Goal: Task Accomplishment & Management: Complete application form

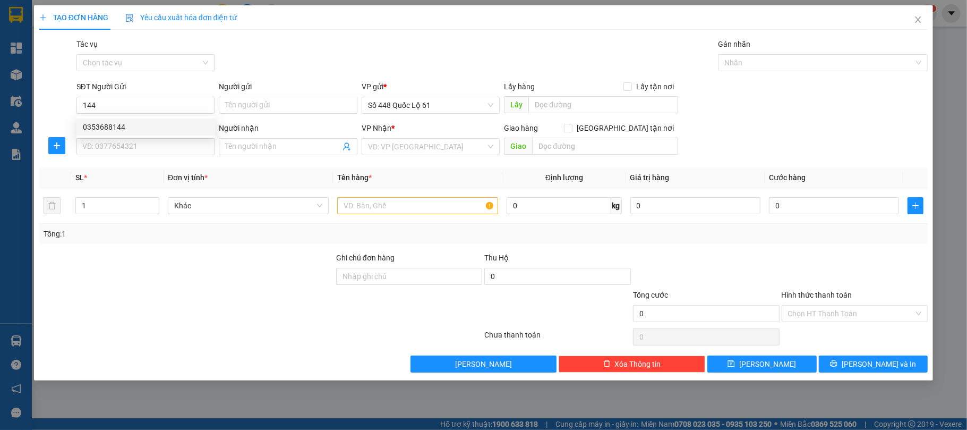
click at [117, 126] on div "0353688144" at bounding box center [146, 127] width 126 height 12
type input "0353688144"
type input "NHA MAN"
type input "0000000000000"
type input "MÃ 555 ĐN"
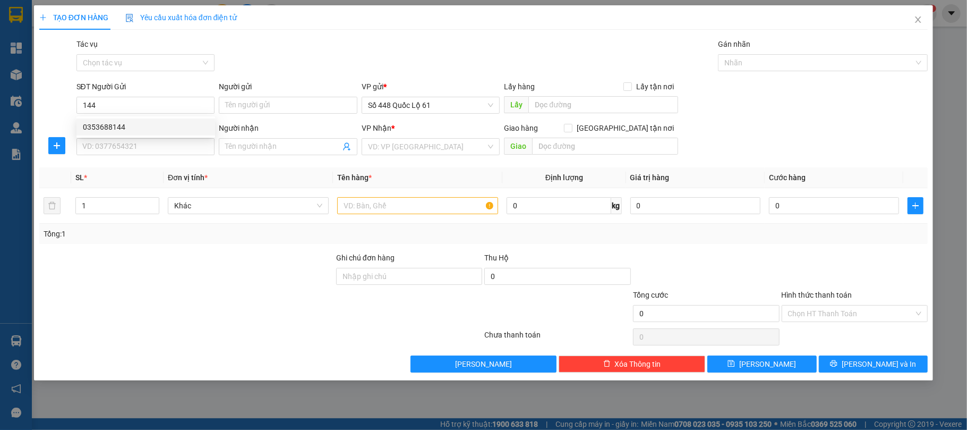
checkbox input "true"
type input "vinahouse"
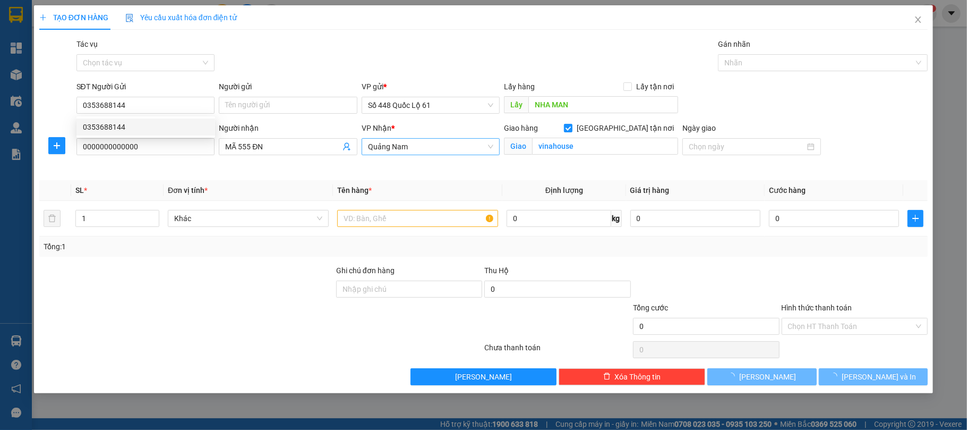
type input "300.000"
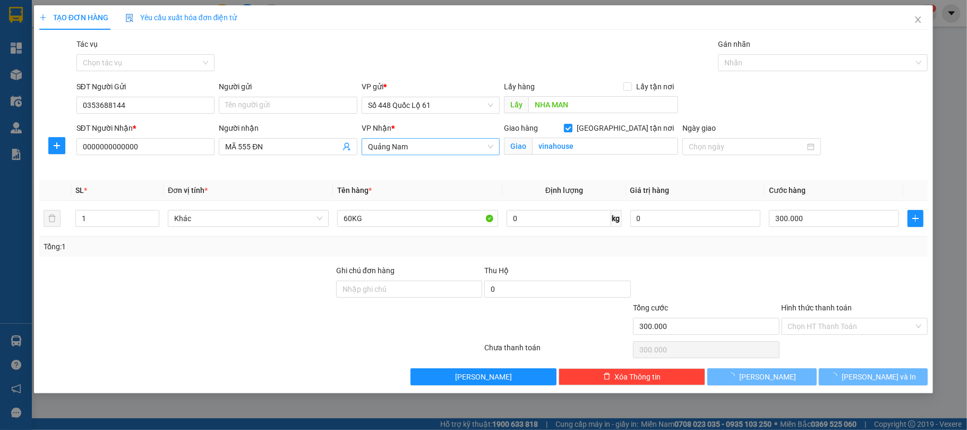
click at [410, 141] on span "Quảng Nam" at bounding box center [431, 147] width 126 height 16
type input "0353688144"
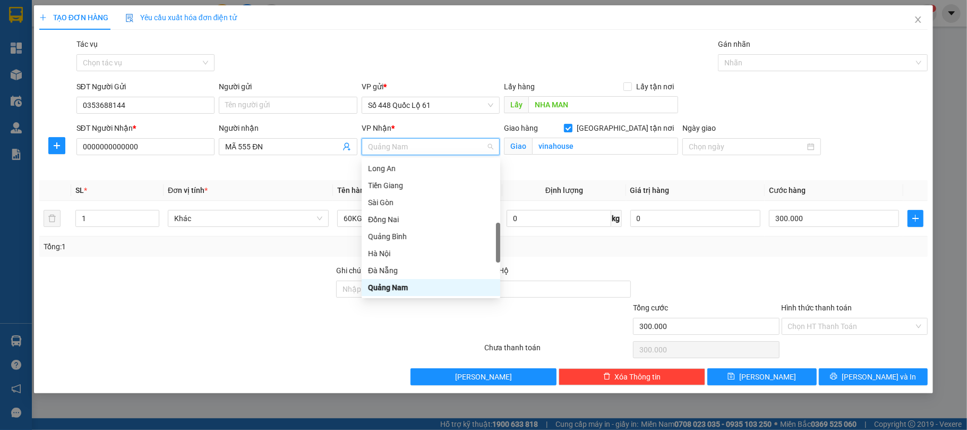
type input "G"
click at [382, 219] on div "Gia Lai" at bounding box center [431, 220] width 126 height 12
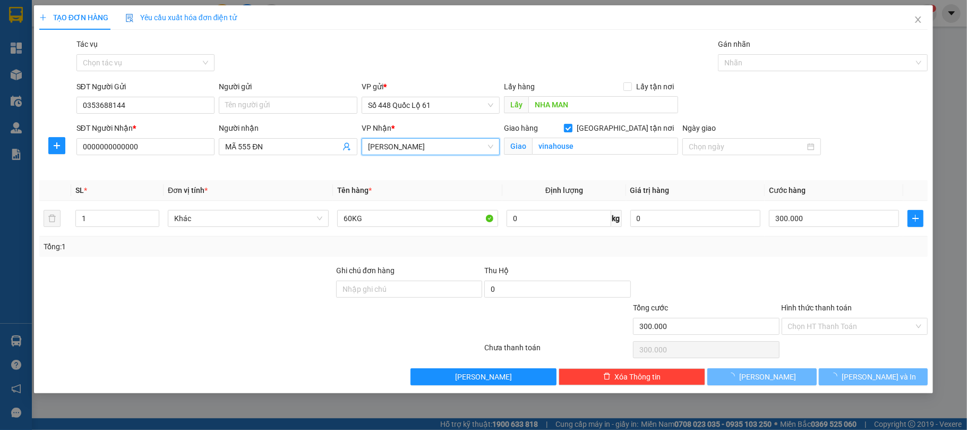
drag, startPoint x: 249, startPoint y: 143, endPoint x: 312, endPoint y: 188, distance: 77.4
click at [150, 148] on div "SĐT Người Nhận * 0000000000000 Người nhận MÃ 555 ĐN VP Nhận * Gia Lai Gia Lai G…" at bounding box center [502, 147] width 856 height 50
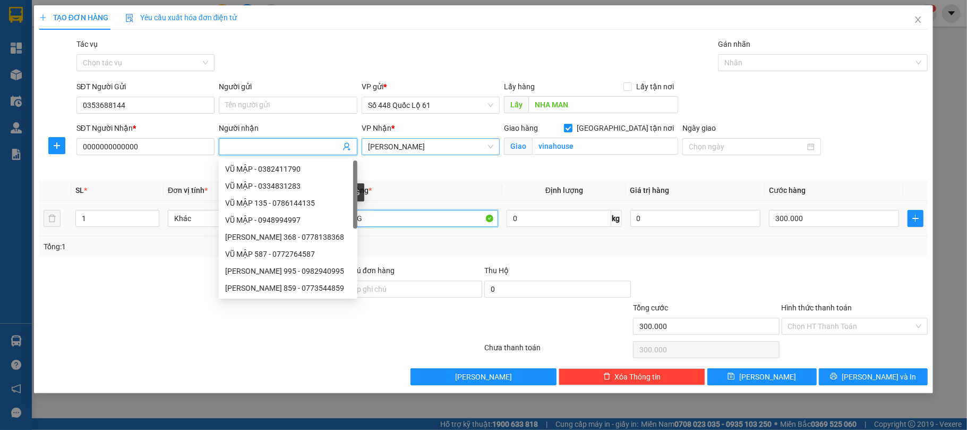
click at [375, 221] on input "60KG" at bounding box center [417, 218] width 161 height 17
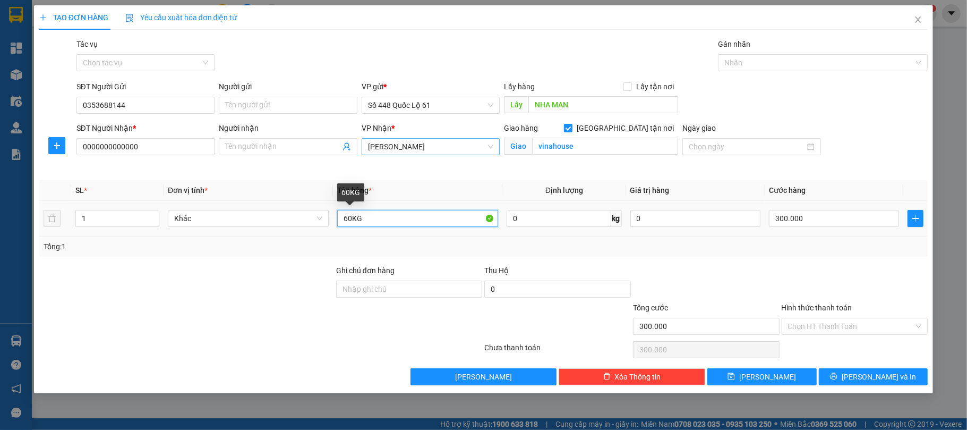
click at [347, 215] on input "60KG" at bounding box center [417, 218] width 161 height 17
type input "20KG"
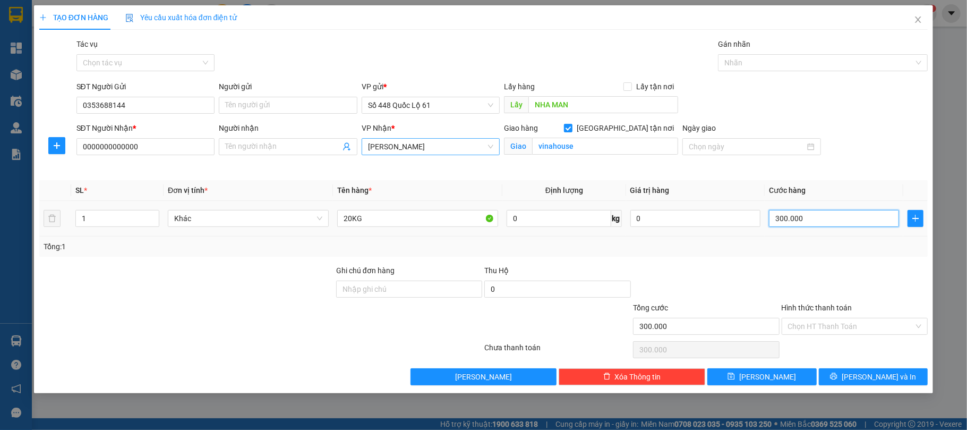
click at [788, 222] on input "300.000" at bounding box center [834, 218] width 130 height 17
type input "1"
type input "10"
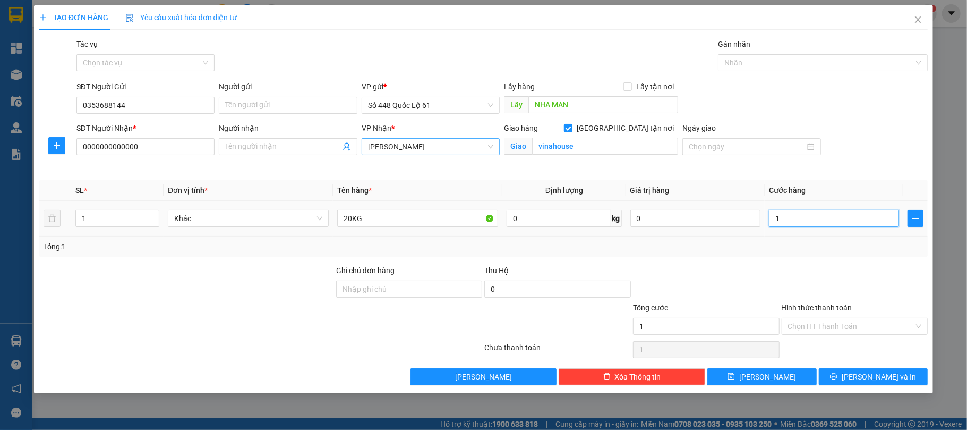
type input "10"
type input "100"
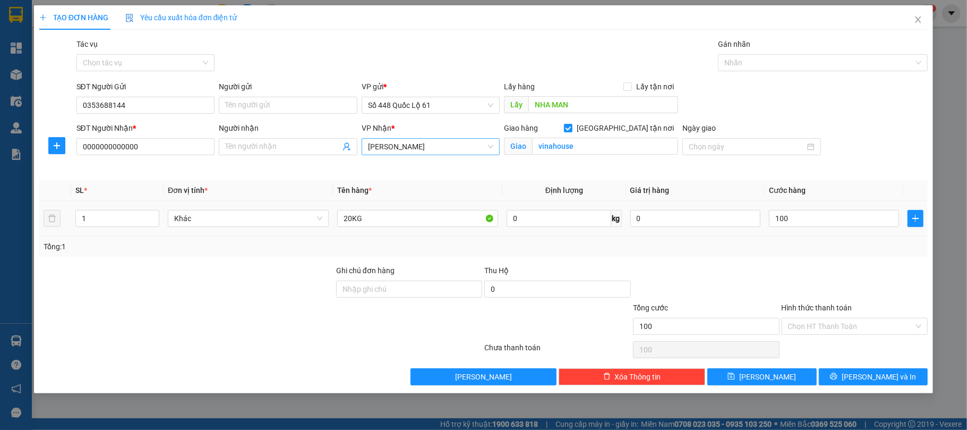
type input "100.000"
click at [746, 278] on div at bounding box center [706, 283] width 149 height 37
click at [782, 380] on button "Lưu" at bounding box center [762, 376] width 109 height 17
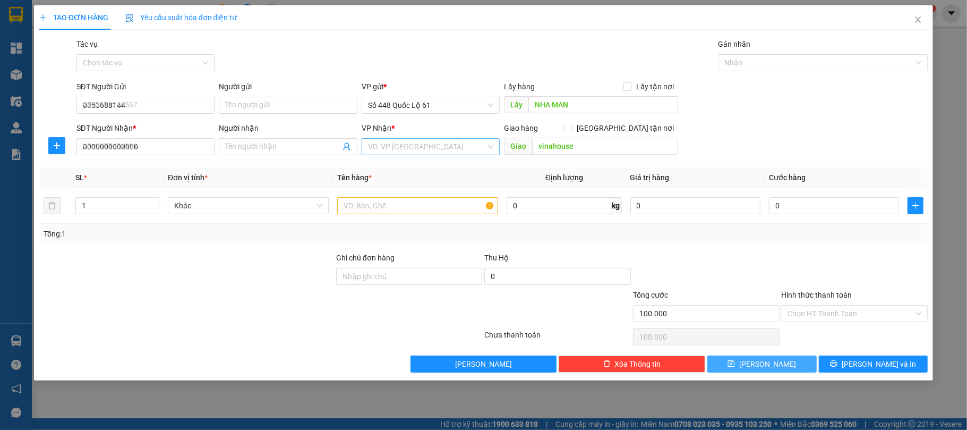
checkbox input "false"
type input "0"
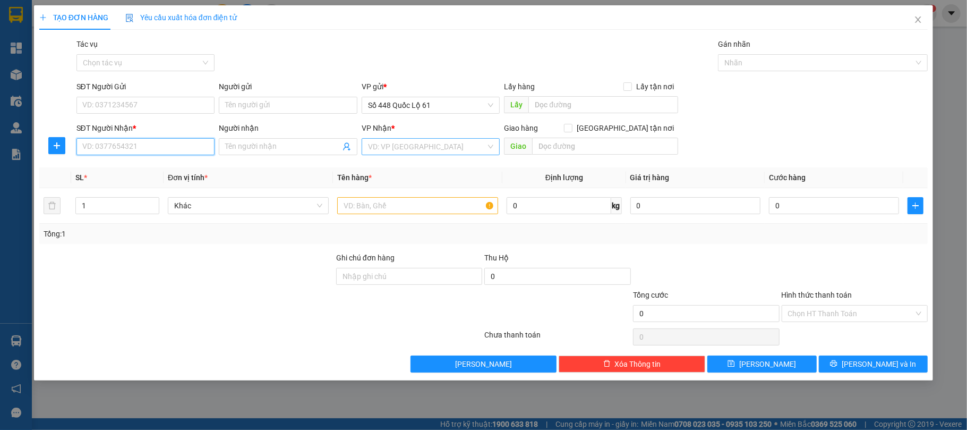
click at [139, 154] on input "SĐT Người Nhận *" at bounding box center [145, 146] width 139 height 17
drag, startPoint x: 141, startPoint y: 170, endPoint x: 143, endPoint y: 175, distance: 5.7
click at [141, 170] on div "0876597261 - MÓT" at bounding box center [146, 169] width 126 height 12
type input "0876597261"
type input "MÓT"
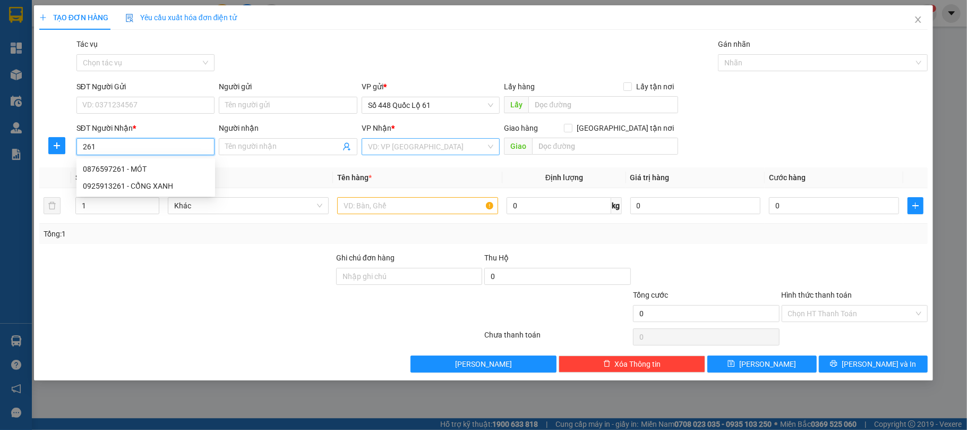
checkbox input "true"
type input "TP VINH"
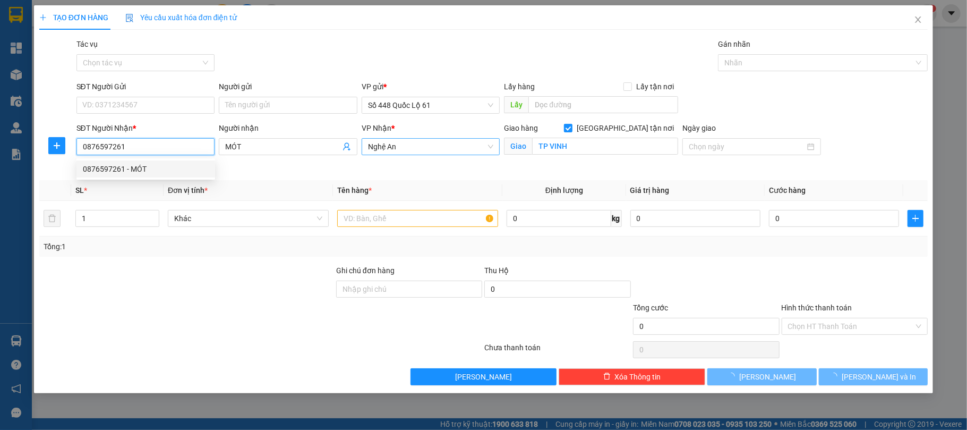
type input "1.000"
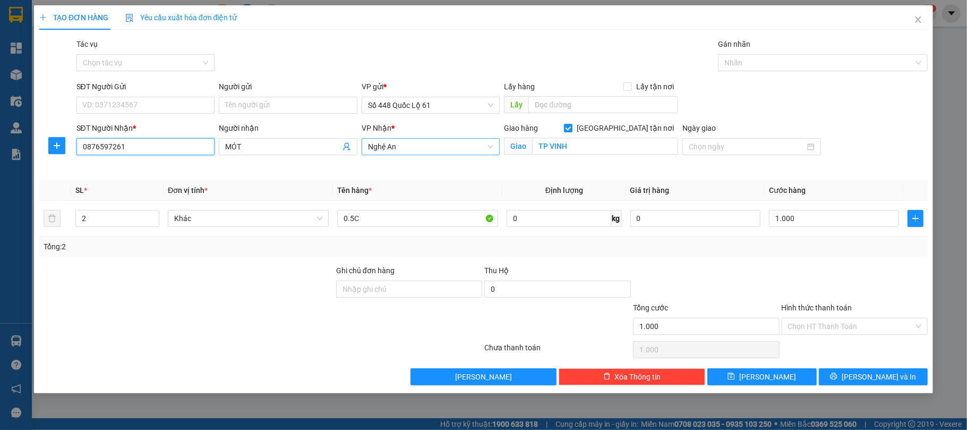
type input "0876597261"
click at [816, 326] on input "Hình thức thanh toán" at bounding box center [851, 326] width 126 height 16
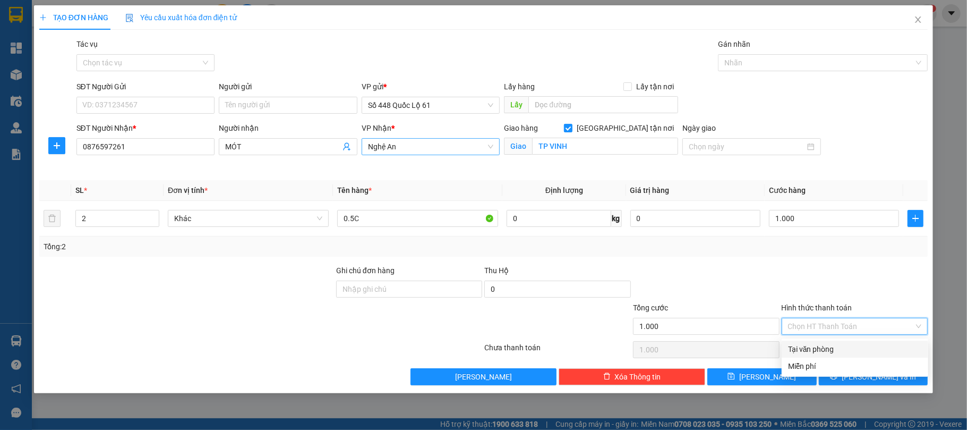
click at [814, 354] on div "Tại văn phòng" at bounding box center [855, 349] width 134 height 12
type input "0"
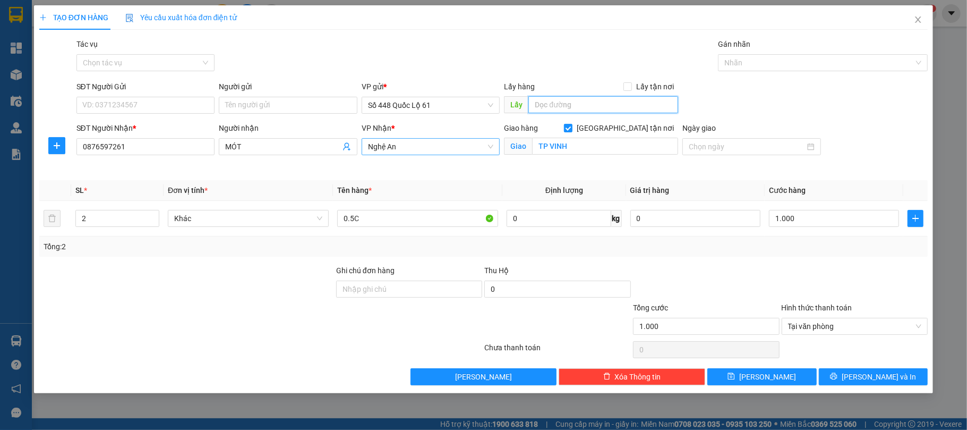
click at [601, 111] on input "text" at bounding box center [604, 104] width 150 height 17
type input "MINH PHÁT"
click at [807, 375] on button "Lưu" at bounding box center [762, 376] width 109 height 17
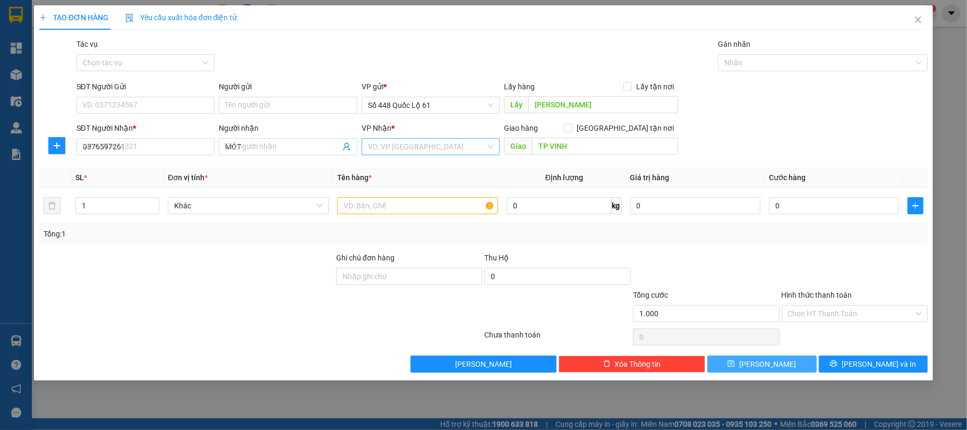
checkbox input "false"
type input "0"
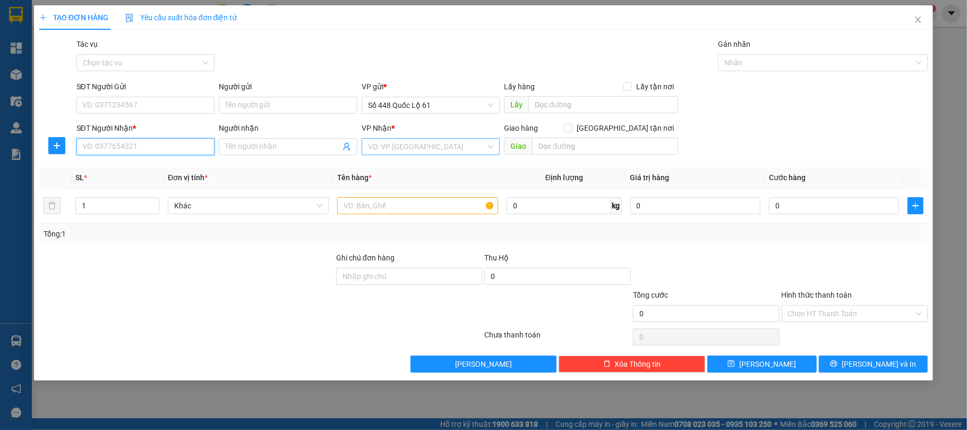
click at [138, 150] on input "SĐT Người Nhận *" at bounding box center [145, 146] width 139 height 17
type input "0912633413"
click at [314, 149] on input "Người nhận" at bounding box center [282, 147] width 115 height 12
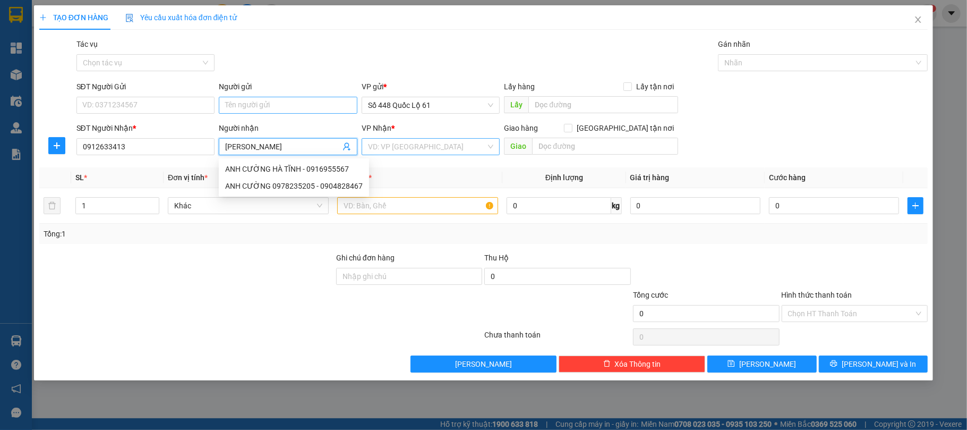
type input "ANH CƯỜNG"
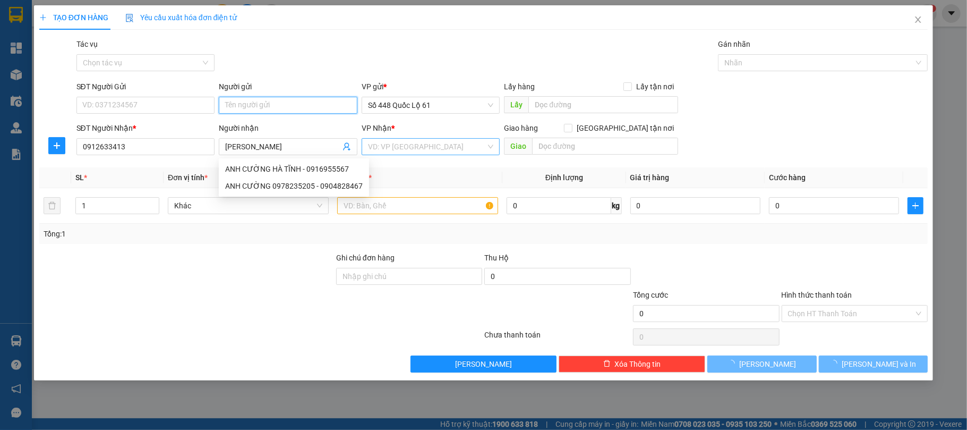
click at [276, 100] on input "Người gửi" at bounding box center [288, 105] width 139 height 17
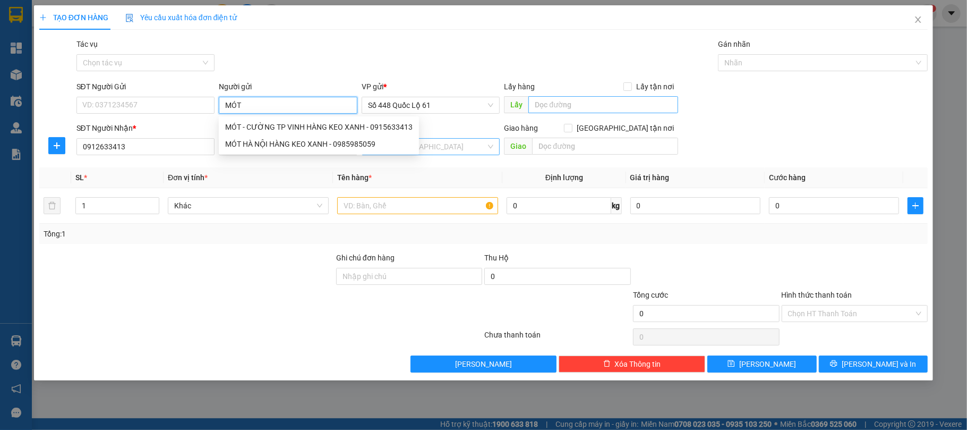
type input "MÓT"
click at [539, 104] on input "text" at bounding box center [604, 104] width 150 height 17
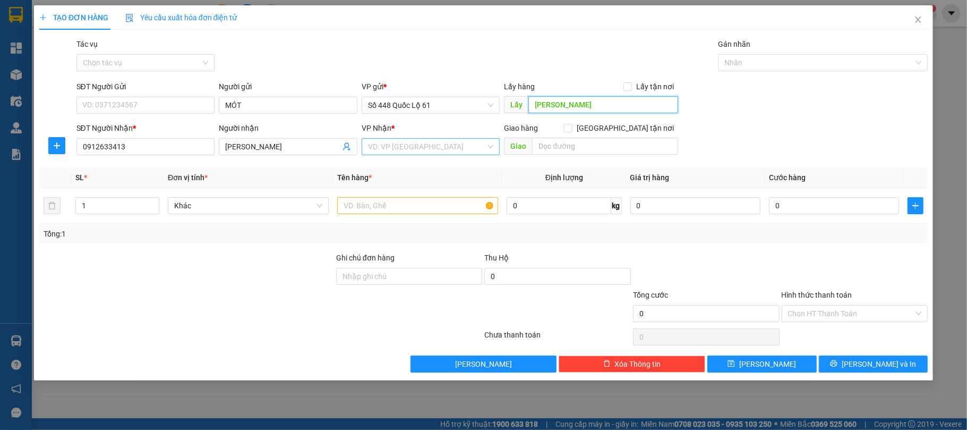
type input "MINH PHÁT"
click at [395, 154] on input "search" at bounding box center [427, 147] width 118 height 16
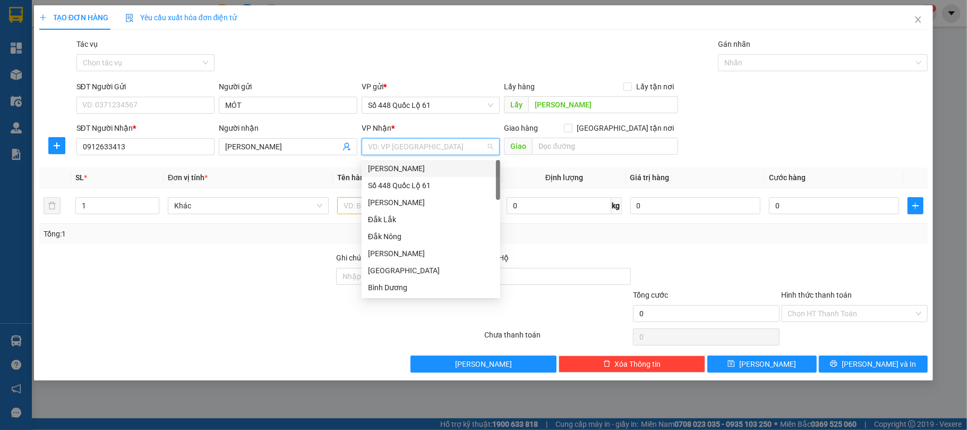
type input "N"
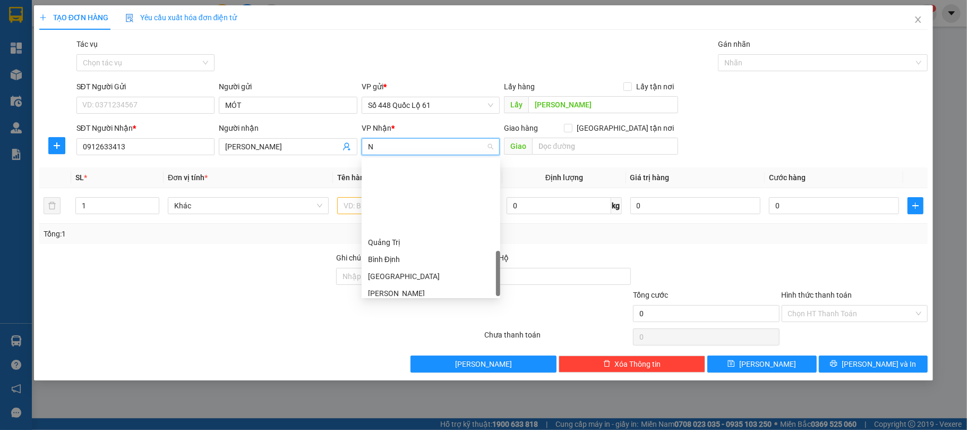
scroll to position [374, 0]
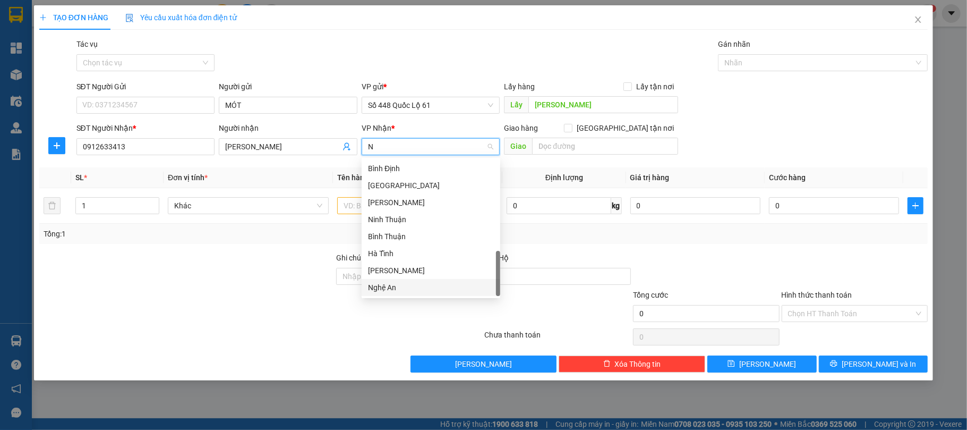
click at [392, 282] on div "Nghệ An" at bounding box center [431, 288] width 126 height 12
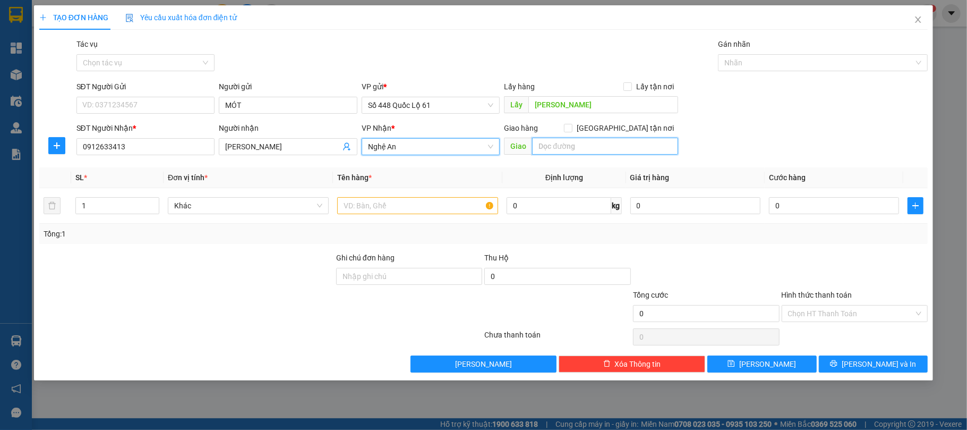
click at [576, 146] on input "text" at bounding box center [605, 146] width 146 height 17
click at [572, 124] on input "Giao tận nơi" at bounding box center [567, 127] width 7 height 7
checkbox input "true"
click at [608, 145] on input "text" at bounding box center [605, 146] width 146 height 17
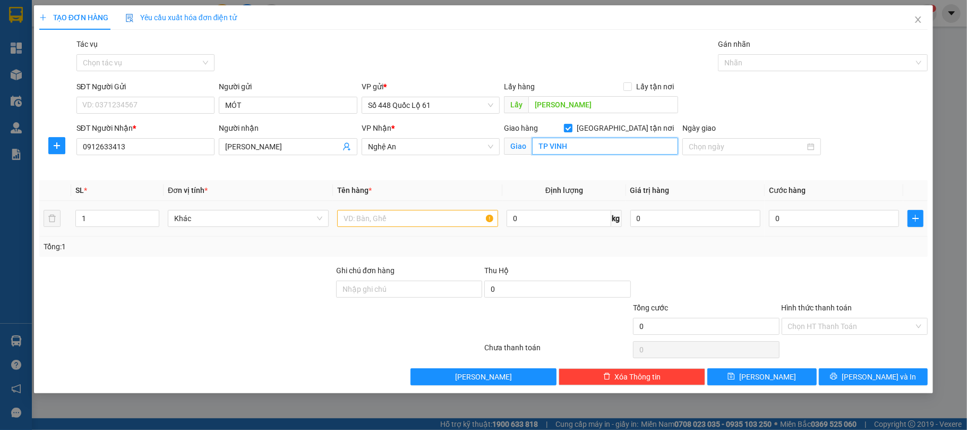
type input "TP VINH"
click at [430, 216] on input "text" at bounding box center [417, 218] width 161 height 17
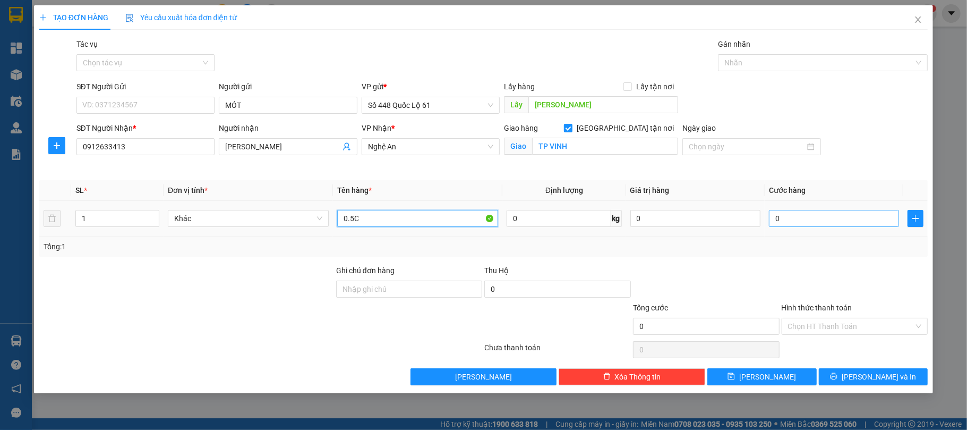
type input "0.5C"
click at [792, 220] on input "0" at bounding box center [834, 218] width 130 height 17
type input "1"
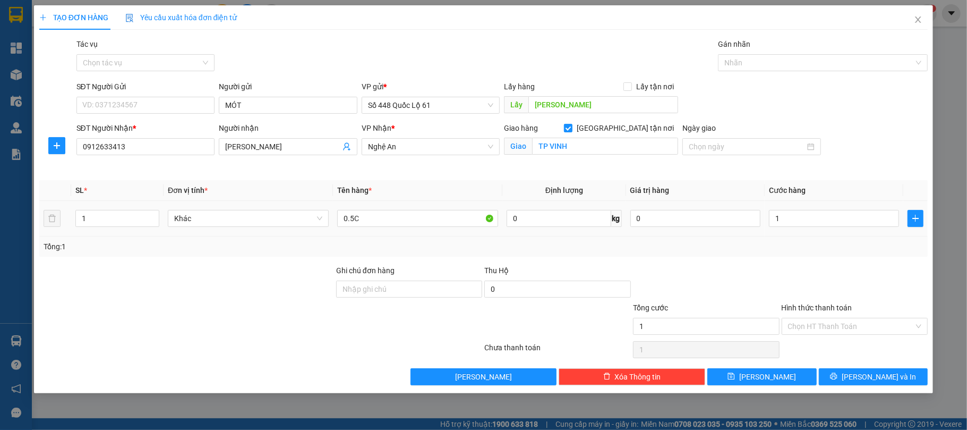
type input "1.000"
click at [795, 258] on div "Transit Pickup Surcharge Ids Transit Deliver Surcharge Ids Transit Deliver Surc…" at bounding box center [483, 211] width 889 height 347
click at [810, 334] on input "Hình thức thanh toán" at bounding box center [851, 326] width 126 height 16
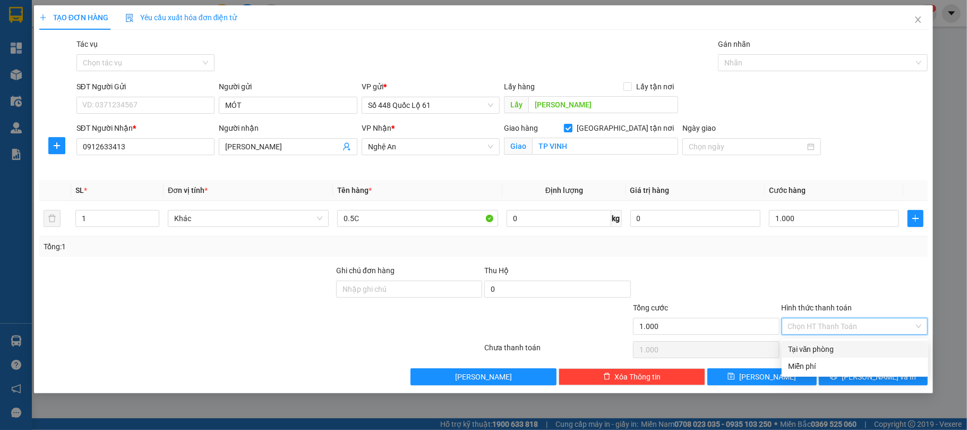
click at [807, 345] on div "Tại văn phòng" at bounding box center [855, 349] width 134 height 12
type input "0"
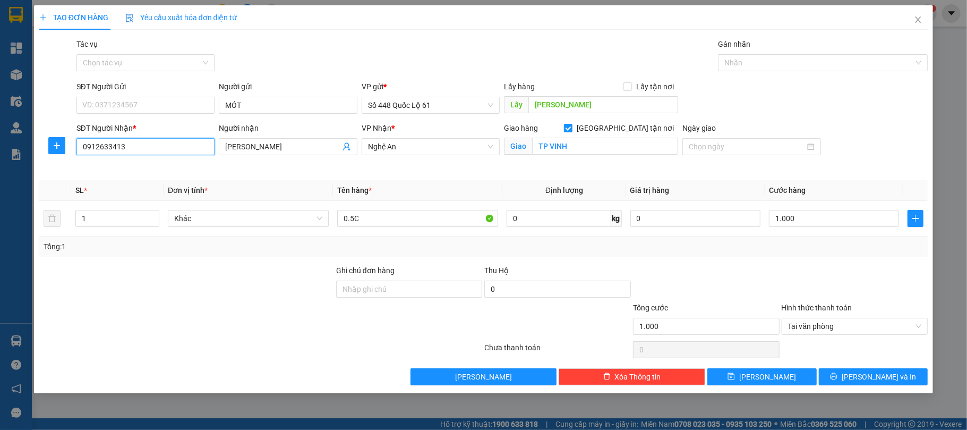
click at [100, 144] on input "0912633413" at bounding box center [145, 146] width 139 height 17
type input "0915633413"
click at [192, 171] on div "0915633413 - MÓT - CƯỜNG TP VINH HÀNG KEO XANH" at bounding box center [177, 169] width 188 height 12
type input "MÓT - CƯỜNG TP VINH HÀNG KEO XANH"
checkbox input "false"
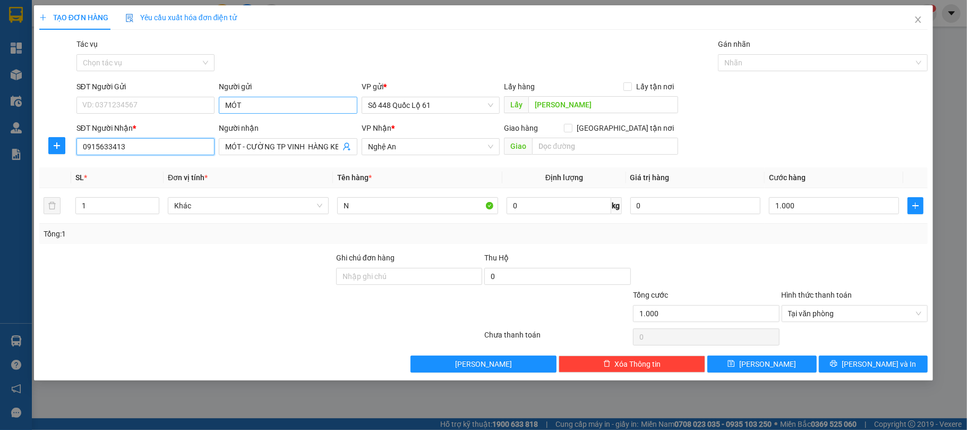
type input "0915633413"
drag, startPoint x: 223, startPoint y: 106, endPoint x: 185, endPoint y: 112, distance: 38.1
click at [185, 112] on div "SĐT Người Gửi VD: 0371234567 Người gửi MÓT VP gửi * Số 448 Quốc Lộ 61 Lấy hàng …" at bounding box center [502, 99] width 856 height 37
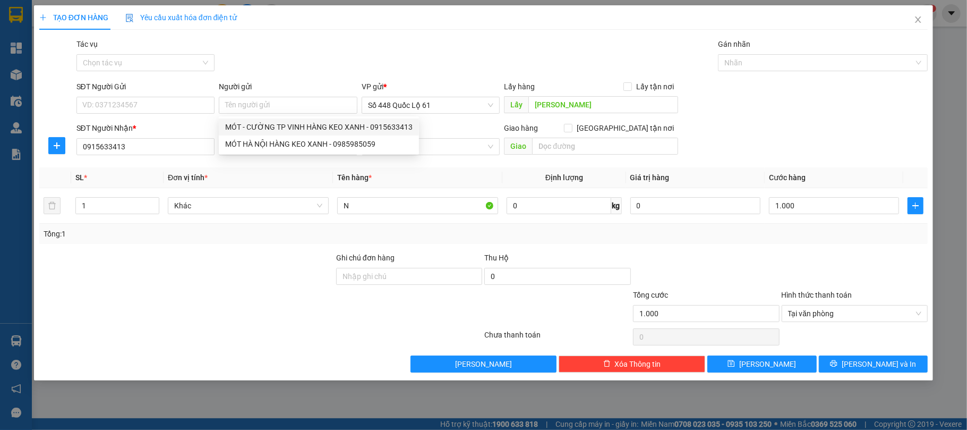
click at [535, 181] on th "Định lượng" at bounding box center [564, 177] width 123 height 21
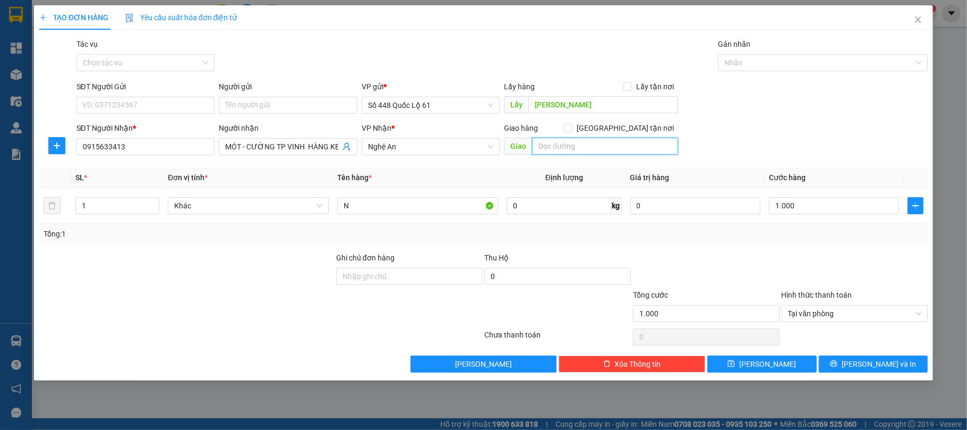
click at [562, 151] on input "text" at bounding box center [605, 146] width 146 height 17
type input "TP VINH"
click at [572, 124] on input "Giao tận nơi" at bounding box center [567, 127] width 7 height 7
checkbox input "true"
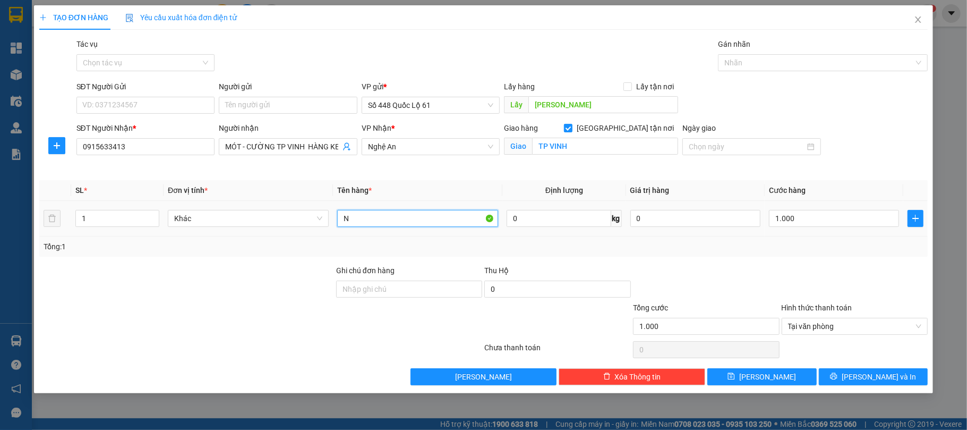
click at [381, 219] on input "N" at bounding box center [417, 218] width 161 height 17
type input "0.5C"
click at [776, 387] on div "TẠO ĐƠN HÀNG Yêu cầu xuất hóa đơn điện tử Transit Pickup Surcharge Ids Transit …" at bounding box center [484, 199] width 900 height 388
click at [772, 387] on div "TẠO ĐƠN HÀNG Yêu cầu xuất hóa đơn điện tử Transit Pickup Surcharge Ids Transit …" at bounding box center [484, 199] width 900 height 388
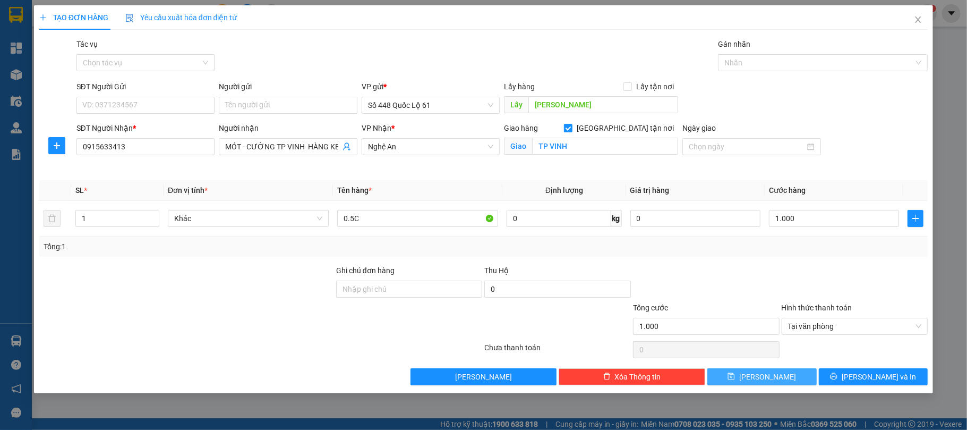
click at [771, 385] on button "Lưu" at bounding box center [762, 376] width 109 height 17
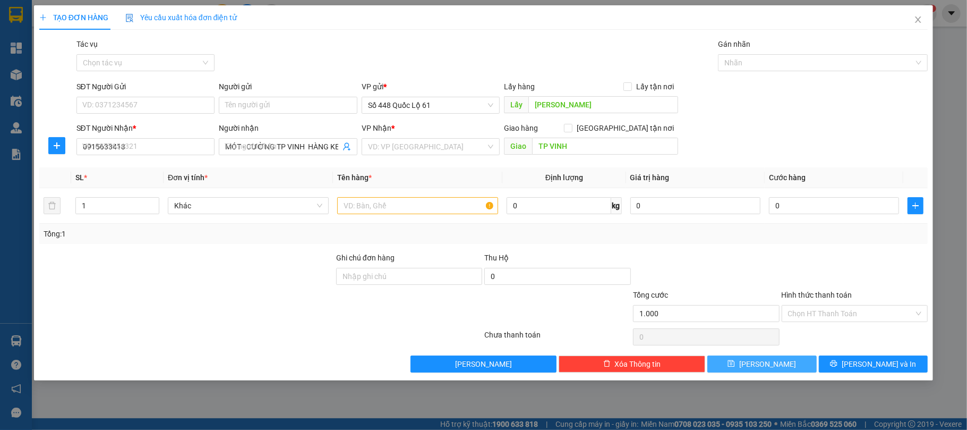
checkbox input "false"
type input "0"
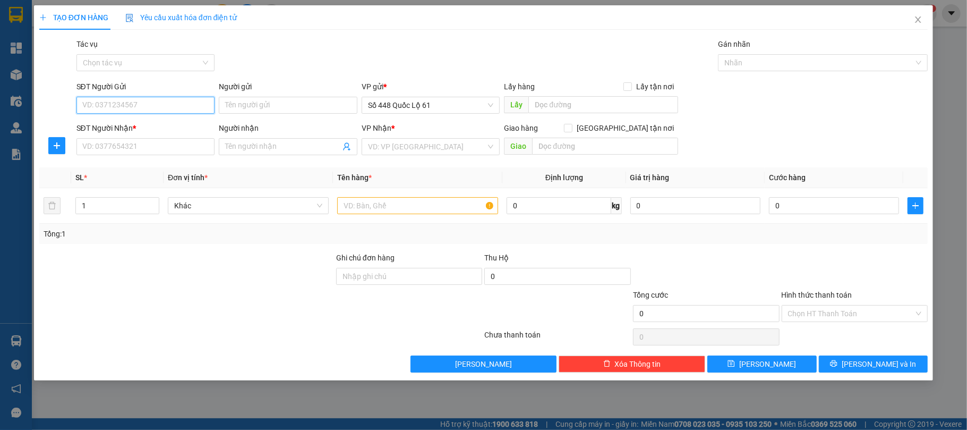
click at [149, 108] on input "SĐT Người Gửi" at bounding box center [145, 105] width 139 height 17
click at [116, 141] on input "SĐT Người Nhận *" at bounding box center [145, 146] width 139 height 17
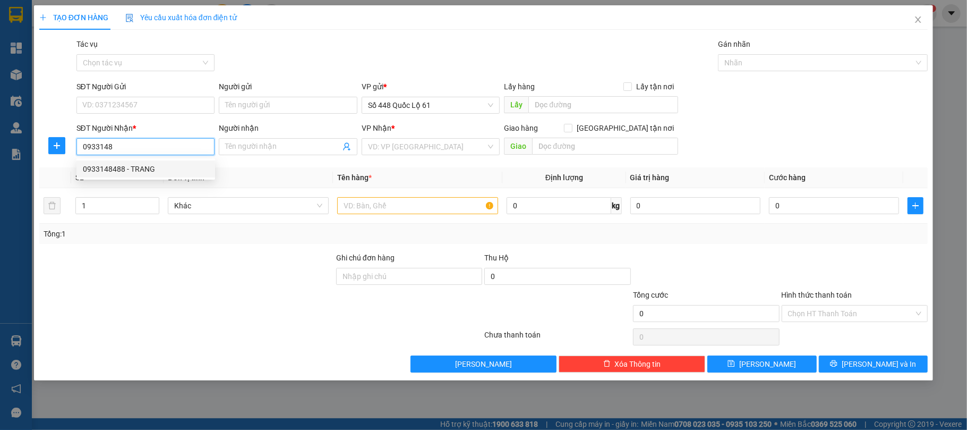
click at [149, 169] on div "0933148488 - TRANG" at bounding box center [146, 169] width 126 height 12
type input "0933148488"
type input "TRANG"
checkbox input "true"
type input "buôn hồ"
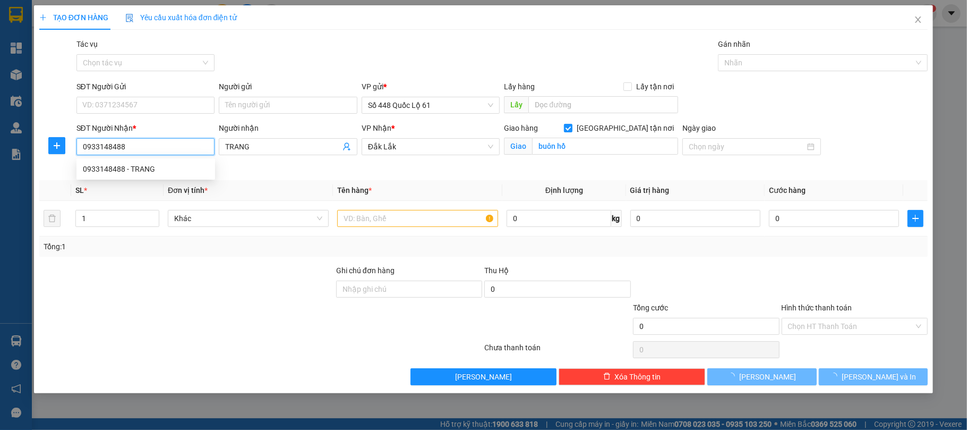
type input "600.000"
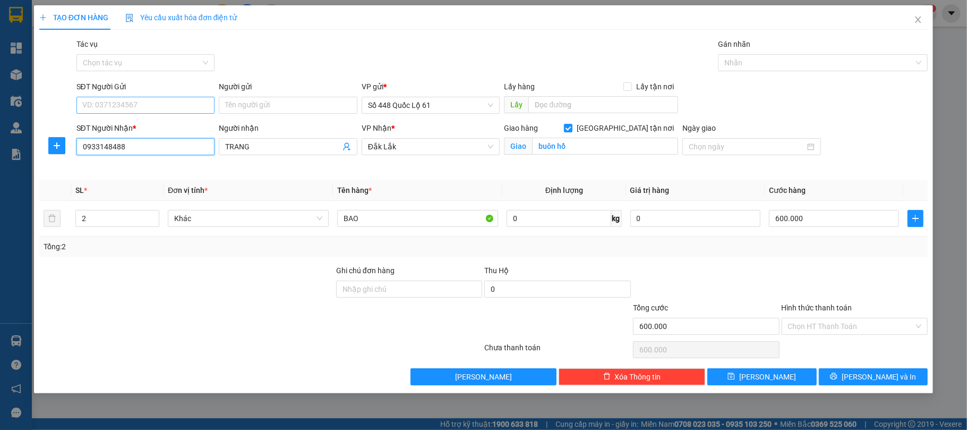
type input "0933148488"
click at [158, 109] on input "SĐT Người Gửi" at bounding box center [145, 105] width 139 height 17
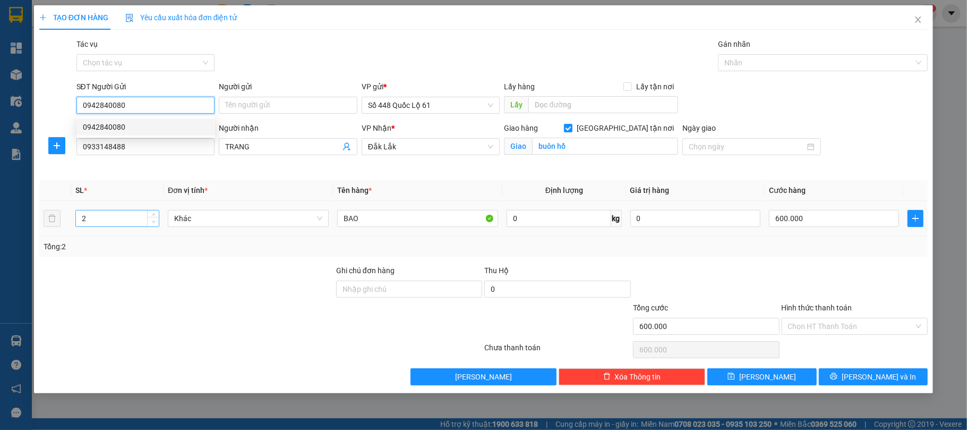
type input "0942840080"
type input "1"
click at [156, 224] on span "down" at bounding box center [153, 222] width 6 height 6
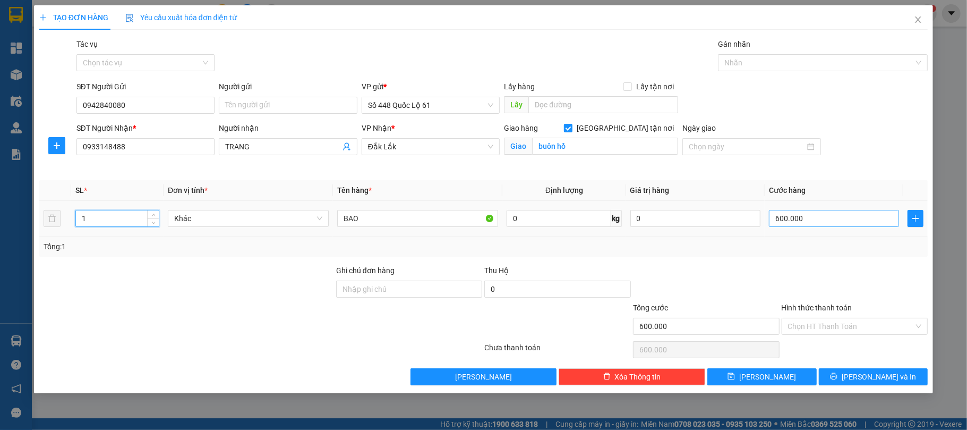
click at [849, 229] on td "600.000" at bounding box center [834, 219] width 139 height 36
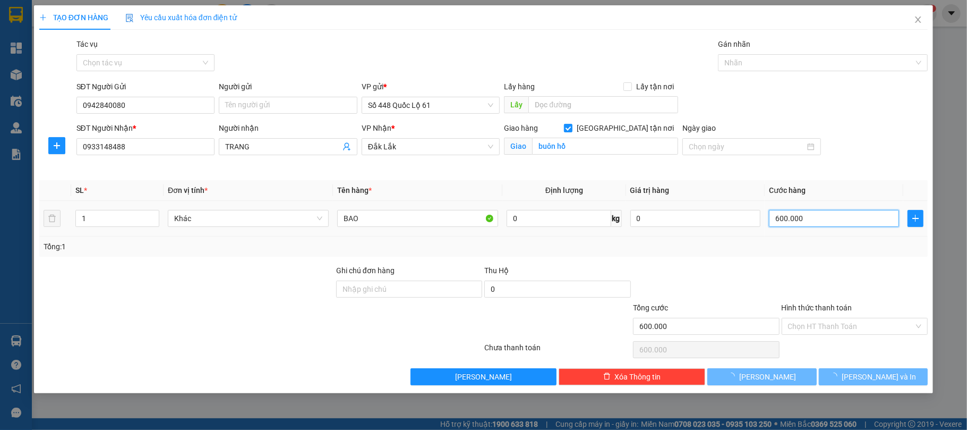
click at [851, 222] on input "600.000" at bounding box center [834, 218] width 130 height 17
type input "0.300"
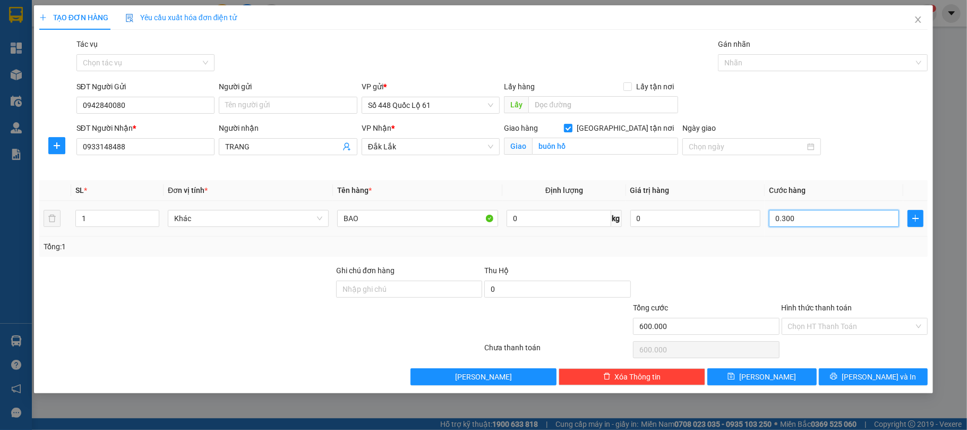
type input "300"
type input "0.300"
click at [790, 253] on div "Tổng: 1" at bounding box center [483, 246] width 889 height 20
type input "300.000"
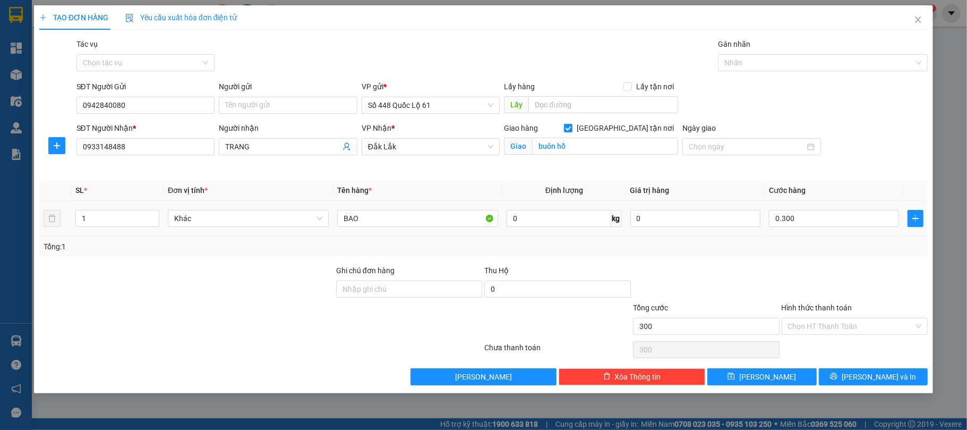
type input "300.000"
click at [852, 374] on button "Lưu và In" at bounding box center [873, 376] width 109 height 17
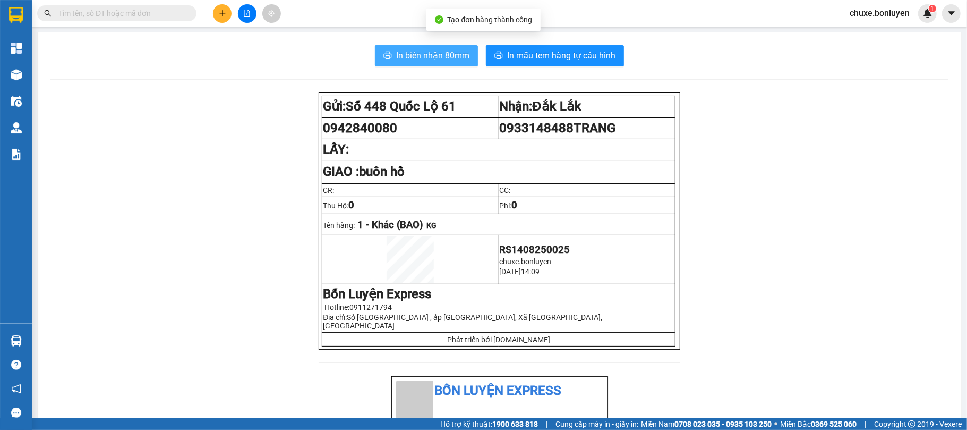
click at [415, 59] on span "In biên nhận 80mm" at bounding box center [432, 55] width 73 height 13
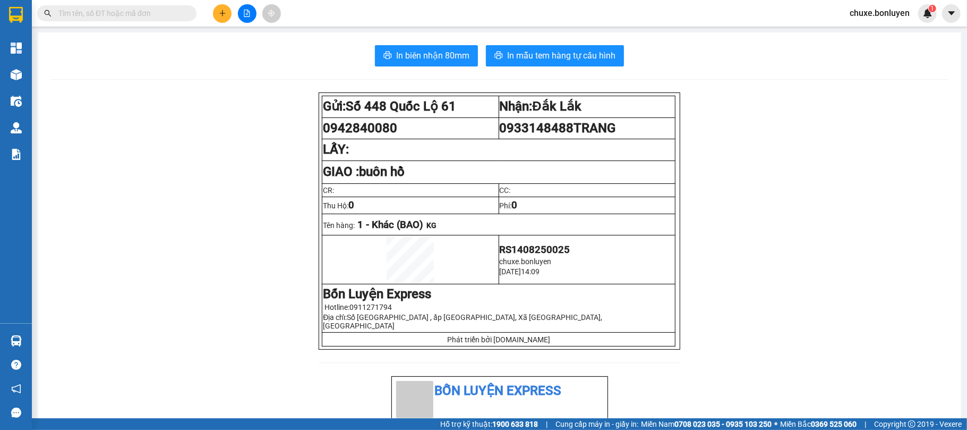
click at [95, 9] on input "text" at bounding box center [120, 13] width 125 height 12
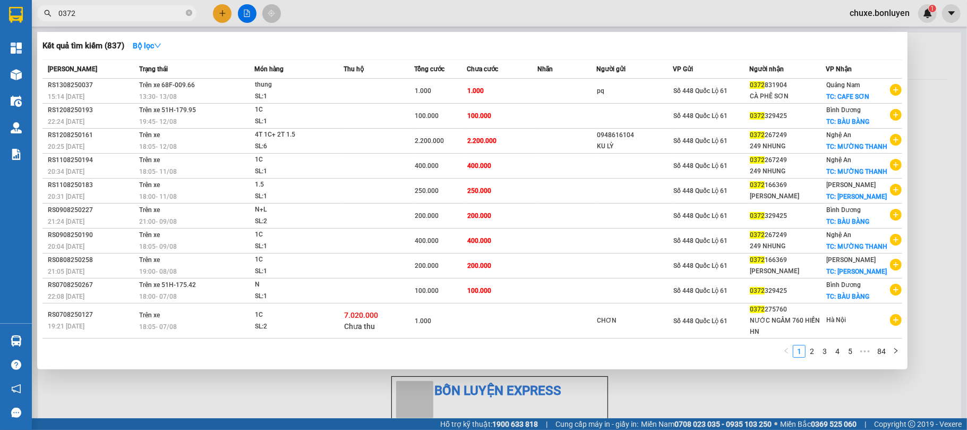
type input "0372"
click at [226, 12] on div at bounding box center [483, 215] width 967 height 430
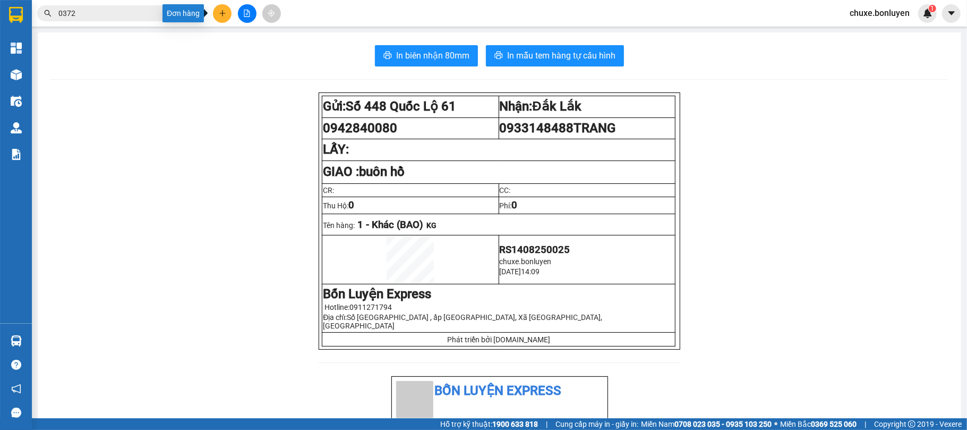
click at [222, 12] on icon "plus" at bounding box center [222, 13] width 1 height 6
click at [234, 37] on div "Tạo đơn hàng" at bounding box center [259, 40] width 80 height 20
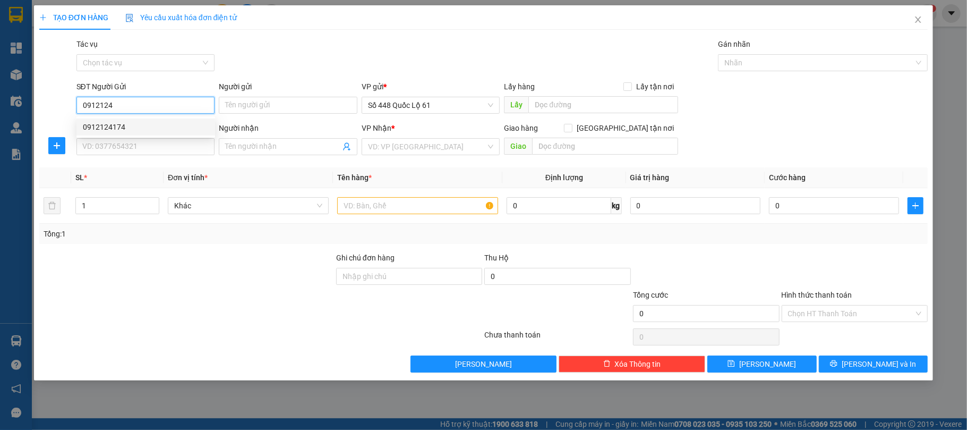
click at [127, 122] on div "0912124174" at bounding box center [146, 127] width 126 height 12
type input "0912124174"
type input "0962308006"
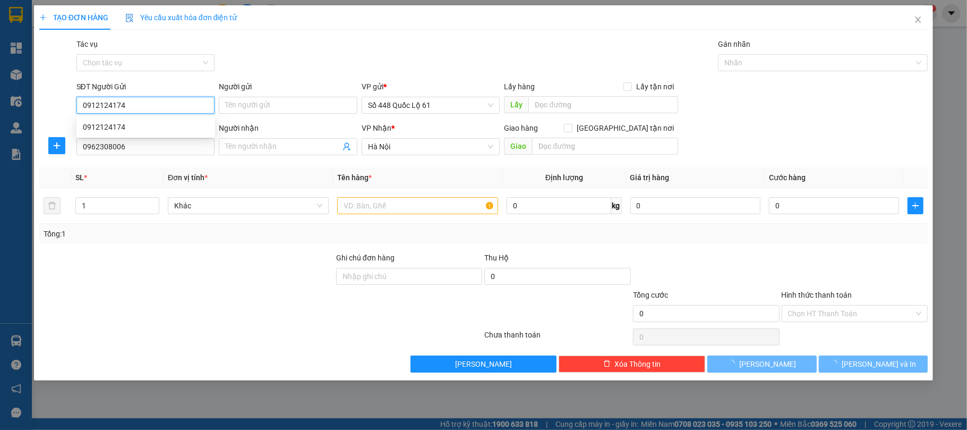
type input "300.000"
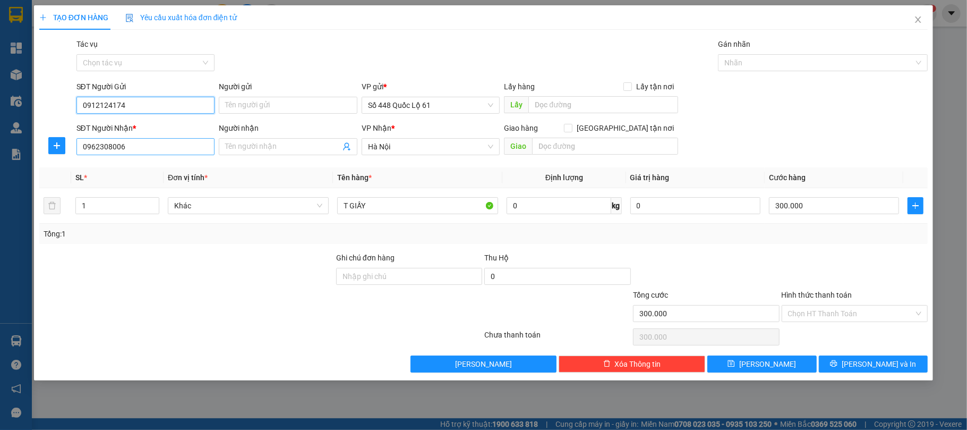
type input "0912124174"
drag, startPoint x: 138, startPoint y: 148, endPoint x: 106, endPoint y: 123, distance: 40.2
click at [81, 130] on div "SĐT Người Nhận * 0962308006 0962308006" at bounding box center [145, 140] width 139 height 37
click at [396, 152] on span "Hà Nội" at bounding box center [431, 147] width 126 height 16
type input "0969696175"
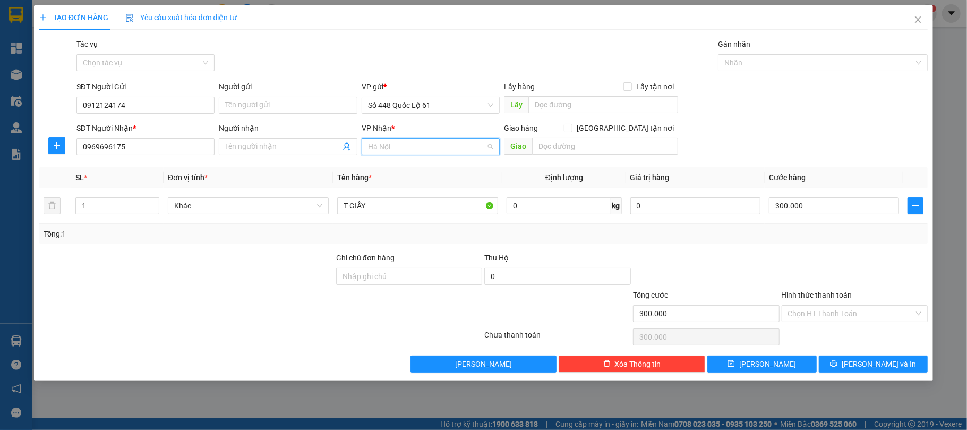
scroll to position [238, 0]
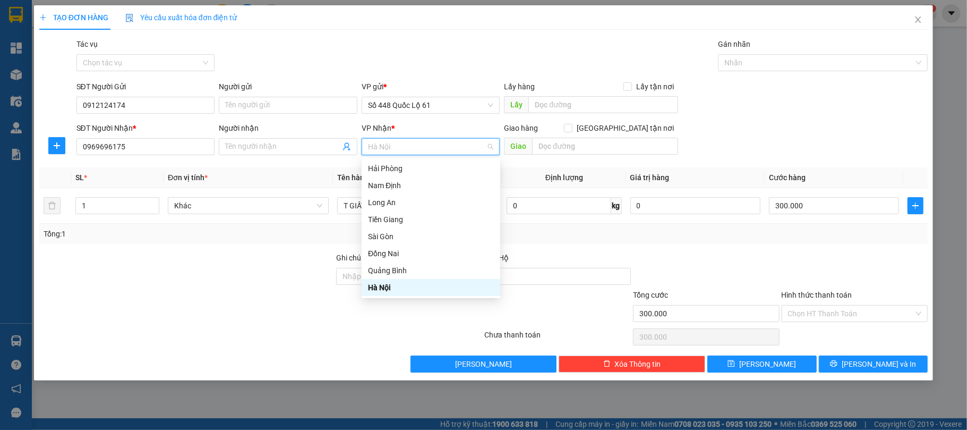
type input "Q"
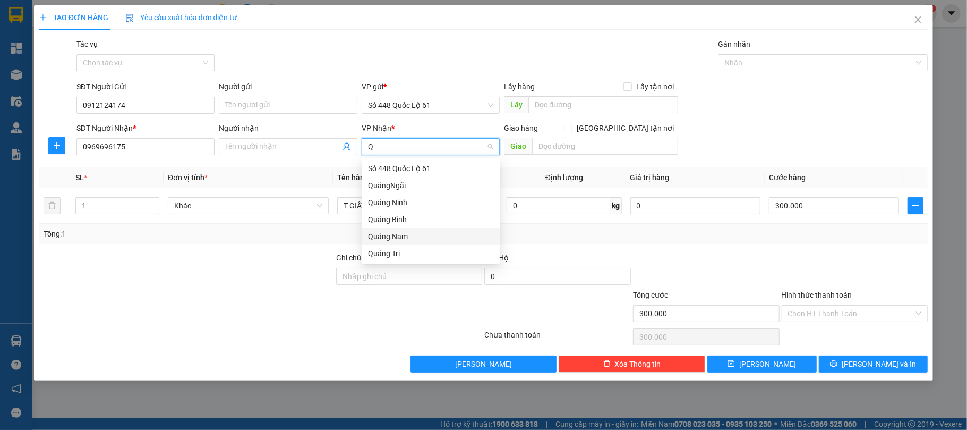
click at [389, 236] on div "Quảng Nam" at bounding box center [431, 237] width 126 height 12
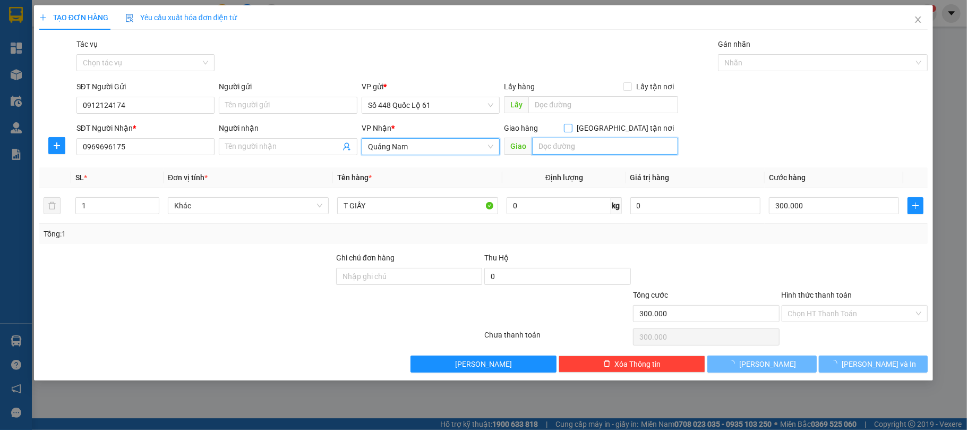
click at [594, 152] on input "text" at bounding box center [605, 146] width 146 height 17
click at [627, 133] on label "Giao tận nơi" at bounding box center [621, 128] width 114 height 12
click at [572, 131] on input "Giao tận nơi" at bounding box center [567, 127] width 7 height 7
checkbox input "true"
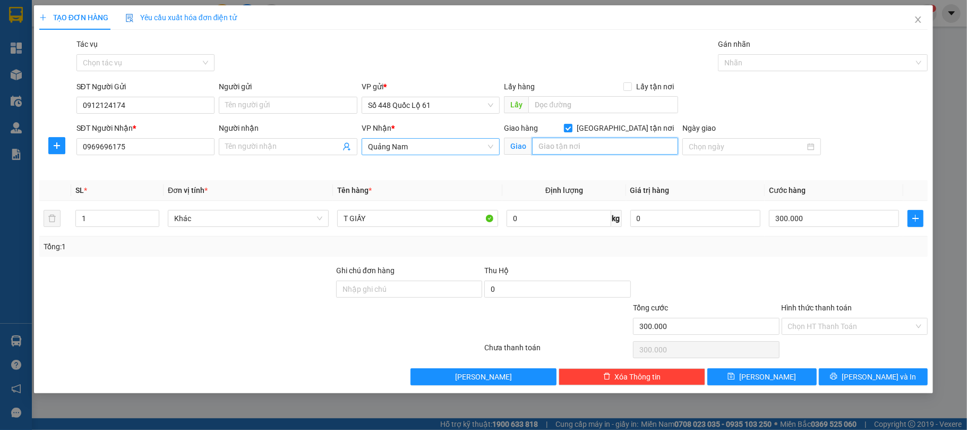
click at [613, 141] on input "text" at bounding box center [605, 146] width 146 height 17
type input "THĂNG BÌNH"
click at [534, 290] on input "0" at bounding box center [557, 288] width 147 height 17
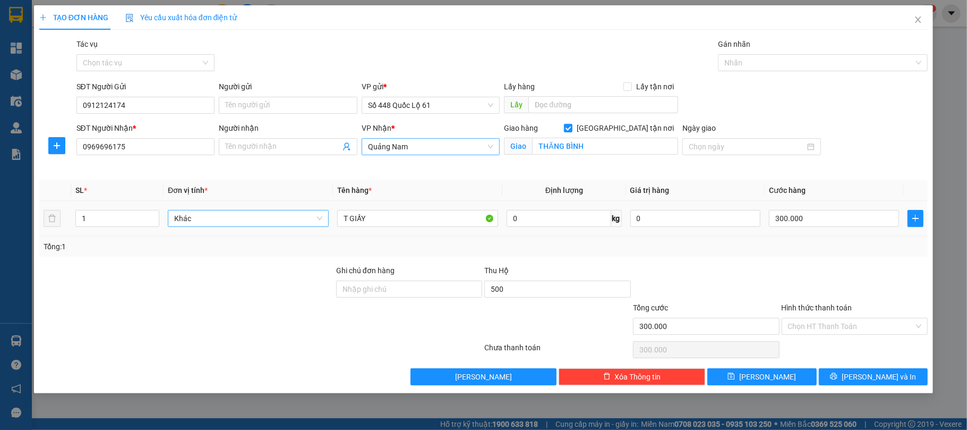
click at [549, 253] on div "Tổng: 1" at bounding box center [483, 246] width 889 height 20
type input "500.000"
click at [372, 212] on input "T GIẤY" at bounding box center [417, 218] width 161 height 17
type input "T GIẤY CHUỘT"
click at [812, 220] on input "300.000" at bounding box center [834, 218] width 130 height 17
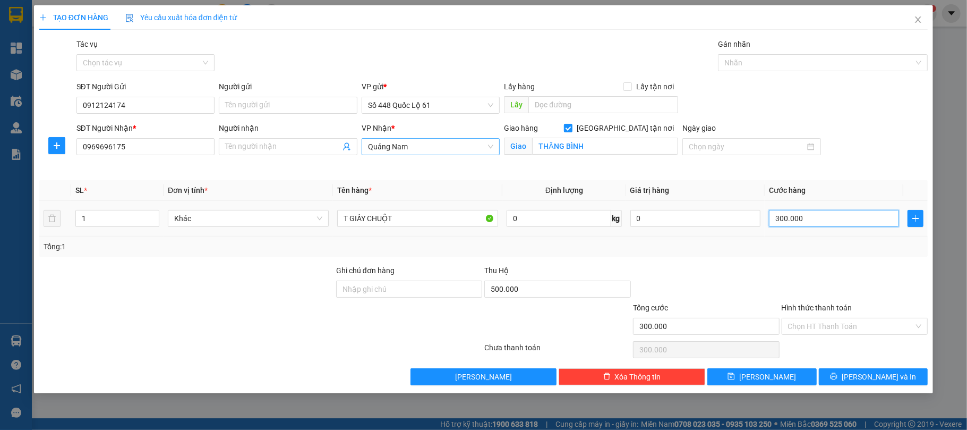
type input "1"
type input "15"
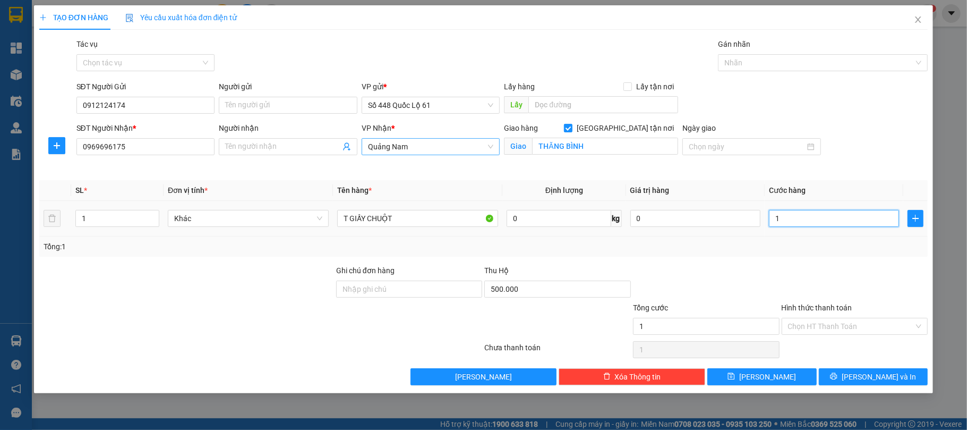
type input "15"
type input "150"
type input "150.000"
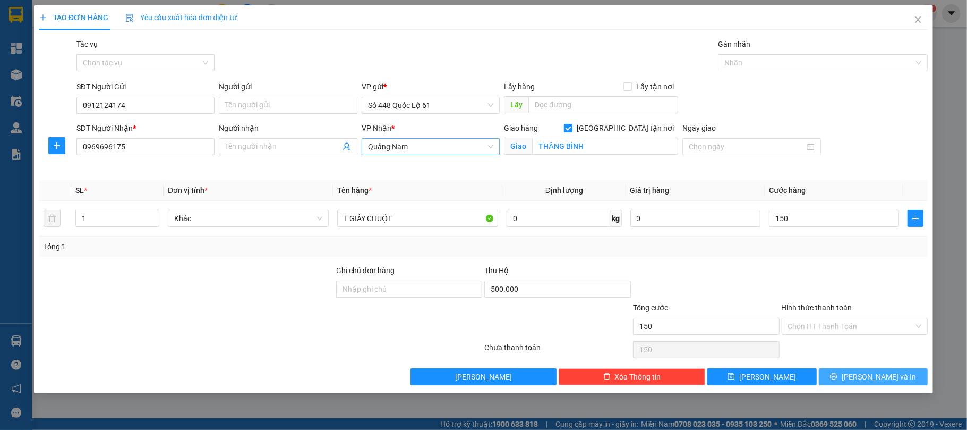
type input "150.000"
click at [862, 385] on button "Lưu và In" at bounding box center [873, 376] width 109 height 17
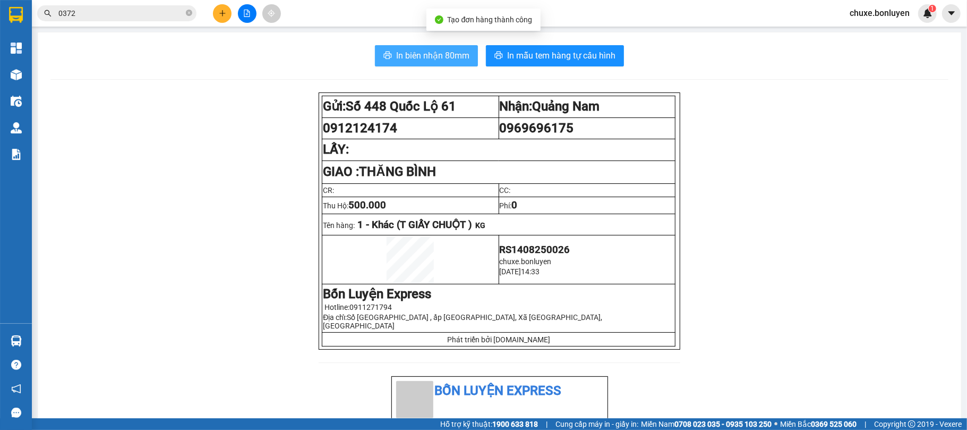
click at [434, 54] on span "In biên nhận 80mm" at bounding box center [432, 55] width 73 height 13
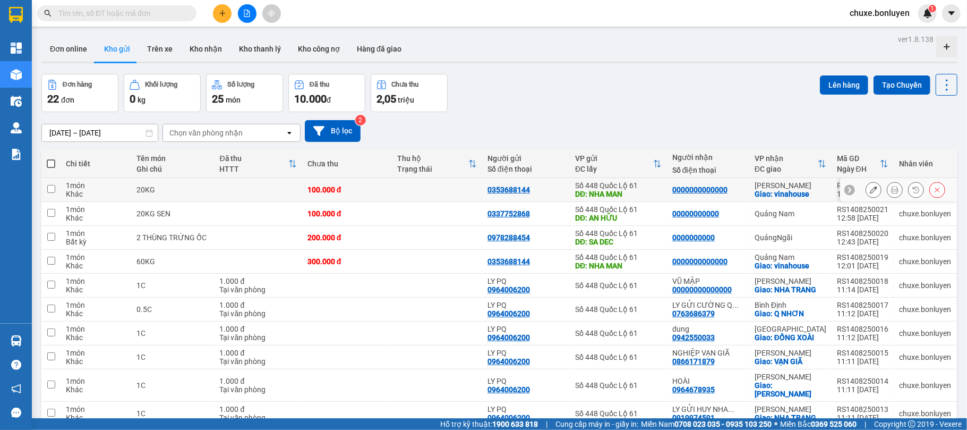
click at [854, 192] on div at bounding box center [898, 190] width 117 height 24
click at [870, 190] on icon at bounding box center [873, 189] width 7 height 7
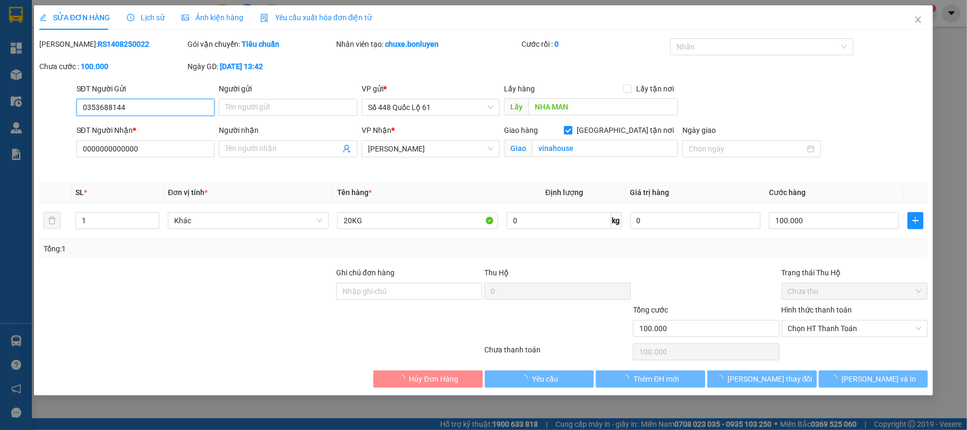
type input "0353688144"
type input "NHA MAN"
type input "0000000000000"
checkbox input "true"
type input "vinahouse"
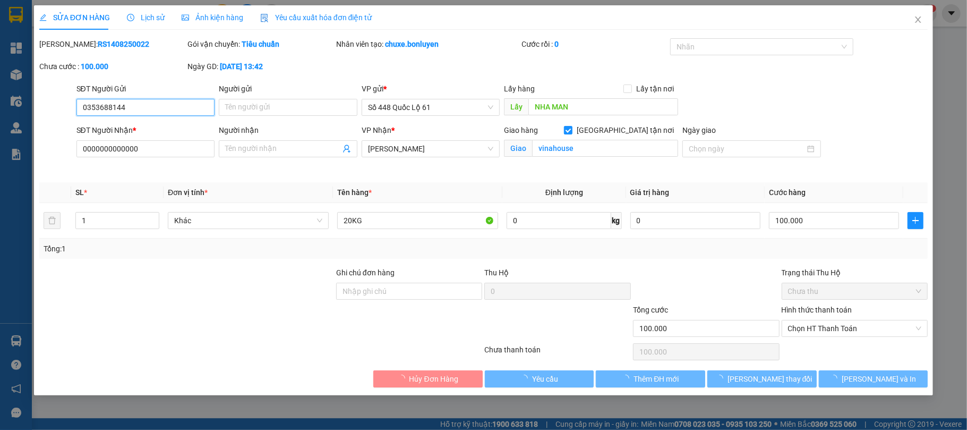
type input "100.000"
click at [574, 153] on input "vinahouse" at bounding box center [605, 148] width 146 height 17
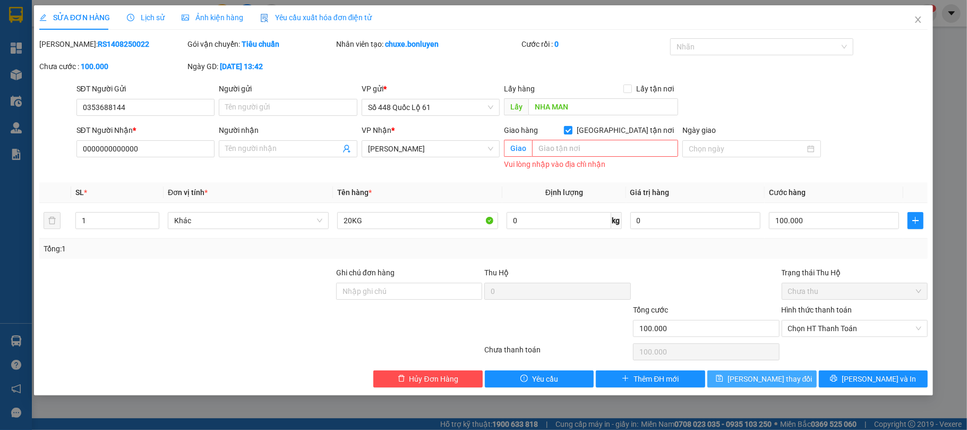
click at [750, 380] on span "Lưu thay đổi" at bounding box center [770, 379] width 85 height 12
click at [573, 130] on span at bounding box center [568, 130] width 8 height 8
click at [572, 130] on input "Giao tận nơi" at bounding box center [567, 129] width 7 height 7
checkbox input "false"
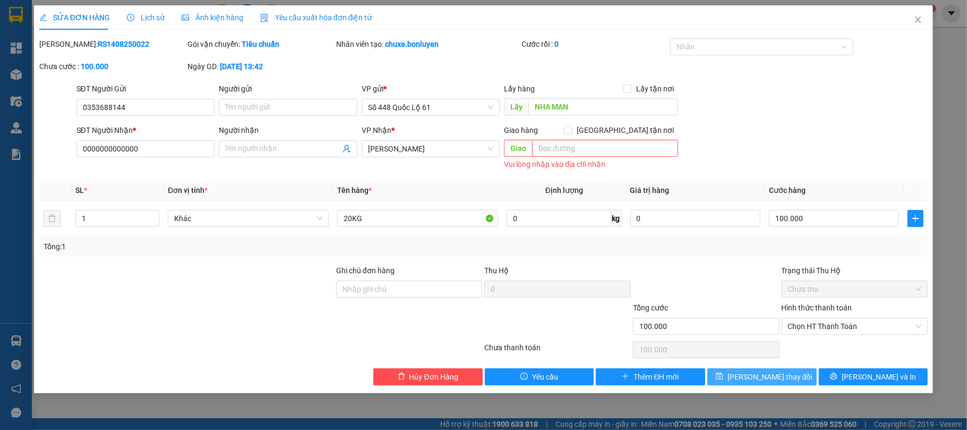
click at [763, 372] on span "Lưu thay đổi" at bounding box center [770, 377] width 85 height 12
